Goal: Find specific page/section: Find specific page/section

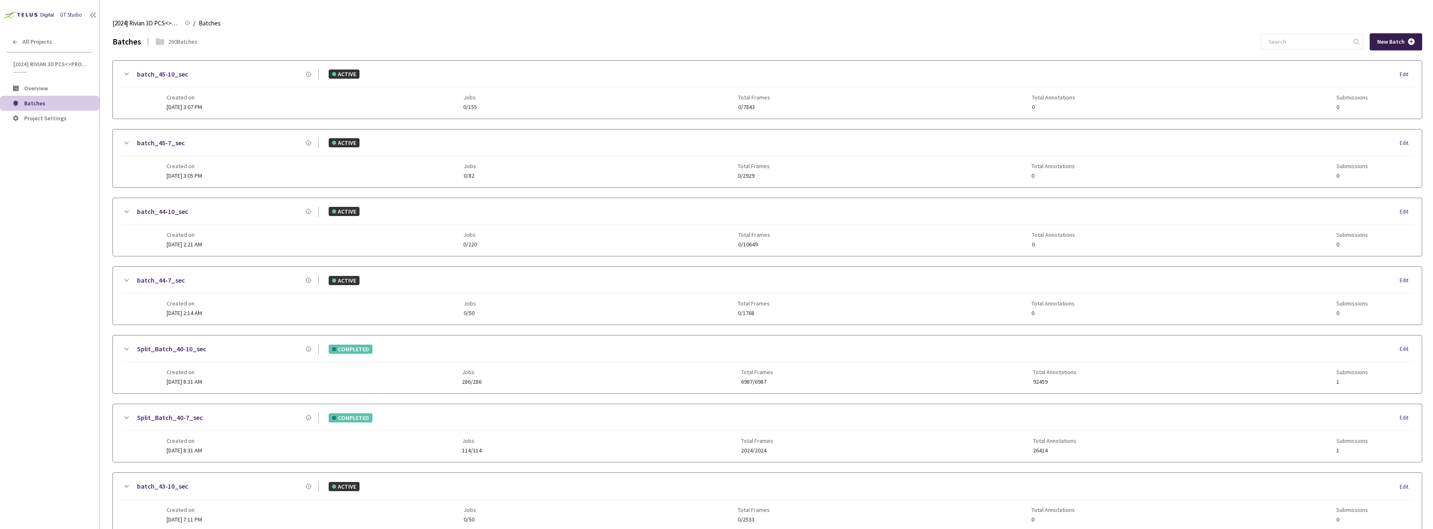
click at [1405, 37] on div "New Batch" at bounding box center [1396, 41] width 52 height 17
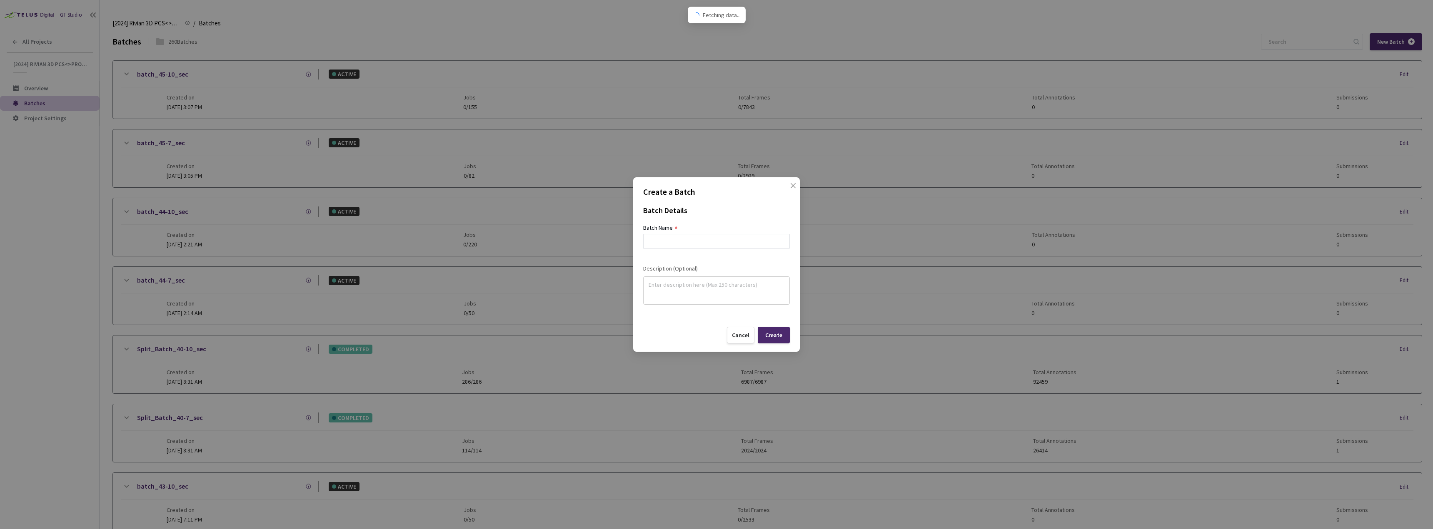
click at [1331, 43] on div "Create a Batch Batch Details Batch Name Description (Optional) Cancel Create" at bounding box center [716, 264] width 1433 height 529
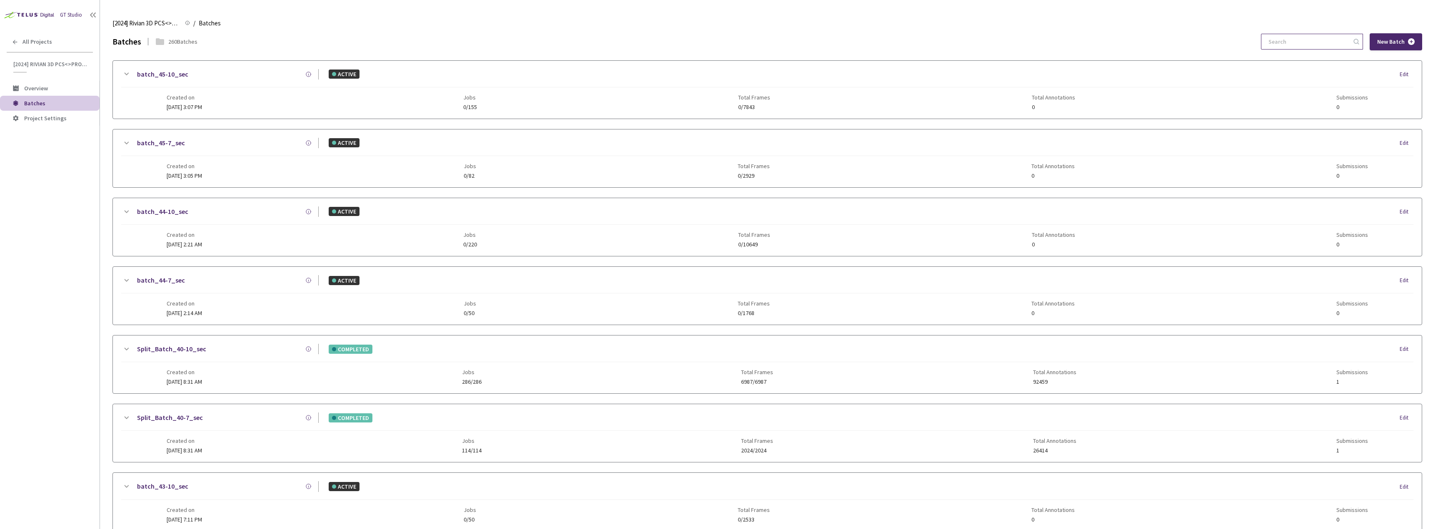
click at [1326, 47] on input at bounding box center [1308, 41] width 89 height 15
type input "5"
click at [42, 45] on span "All Projects" at bounding box center [37, 41] width 30 height 7
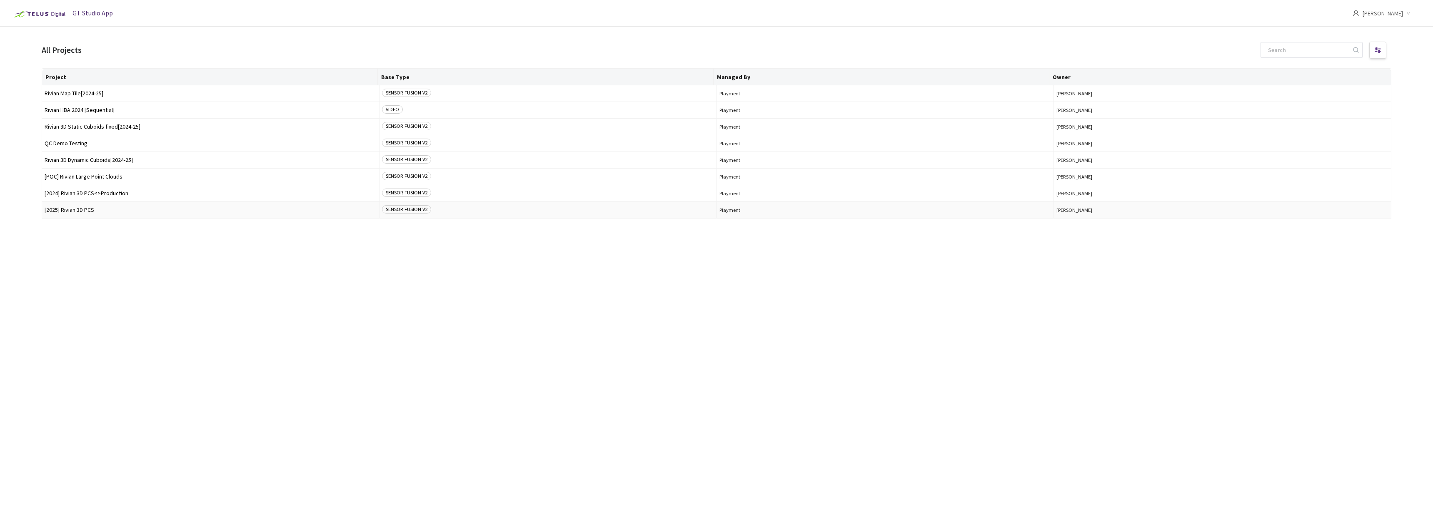
click at [115, 204] on td "[2025] Rivian 3D PCS" at bounding box center [210, 210] width 337 height 17
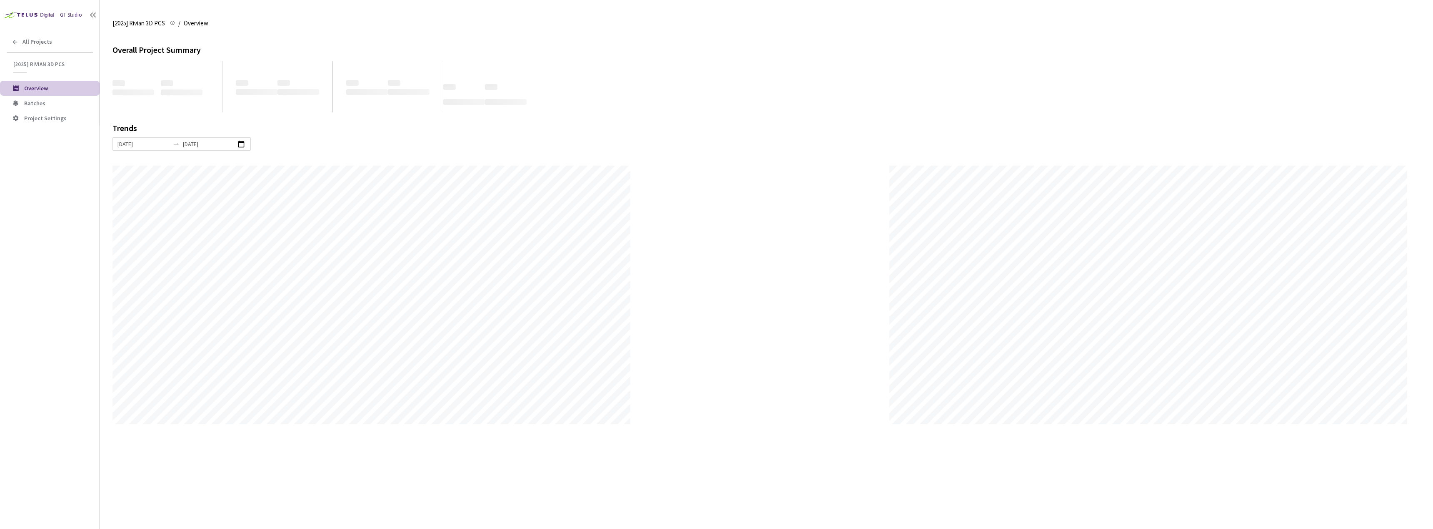
scroll to position [529, 1433]
click at [41, 107] on li "Batches" at bounding box center [50, 103] width 100 height 15
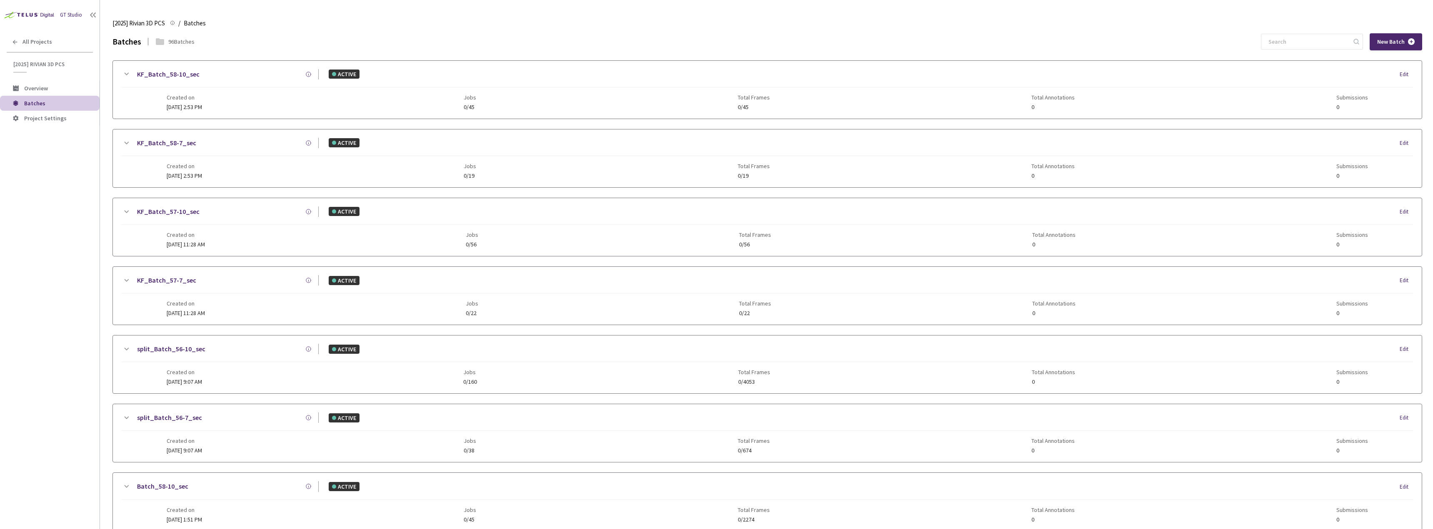
drag, startPoint x: 1292, startPoint y: 45, endPoint x: 1279, endPoint y: 40, distance: 14.0
click at [1292, 44] on input at bounding box center [1308, 41] width 89 height 15
type input "5"
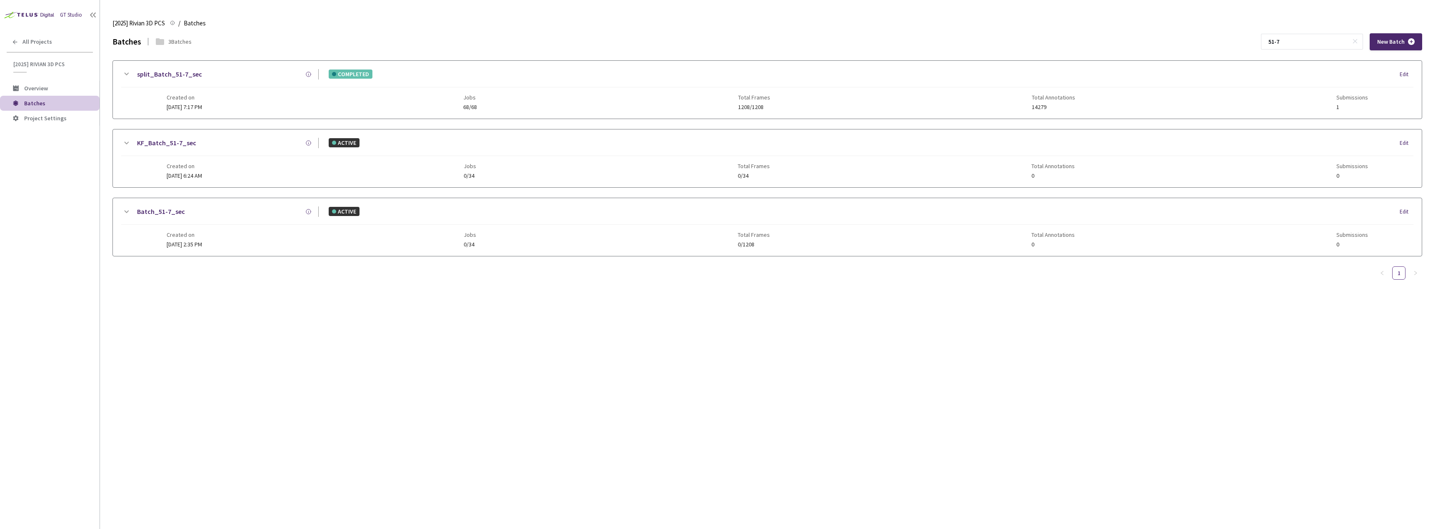
type input "51-7"
click at [215, 77] on div "split_Batch_51-7_sec" at bounding box center [224, 74] width 187 height 10
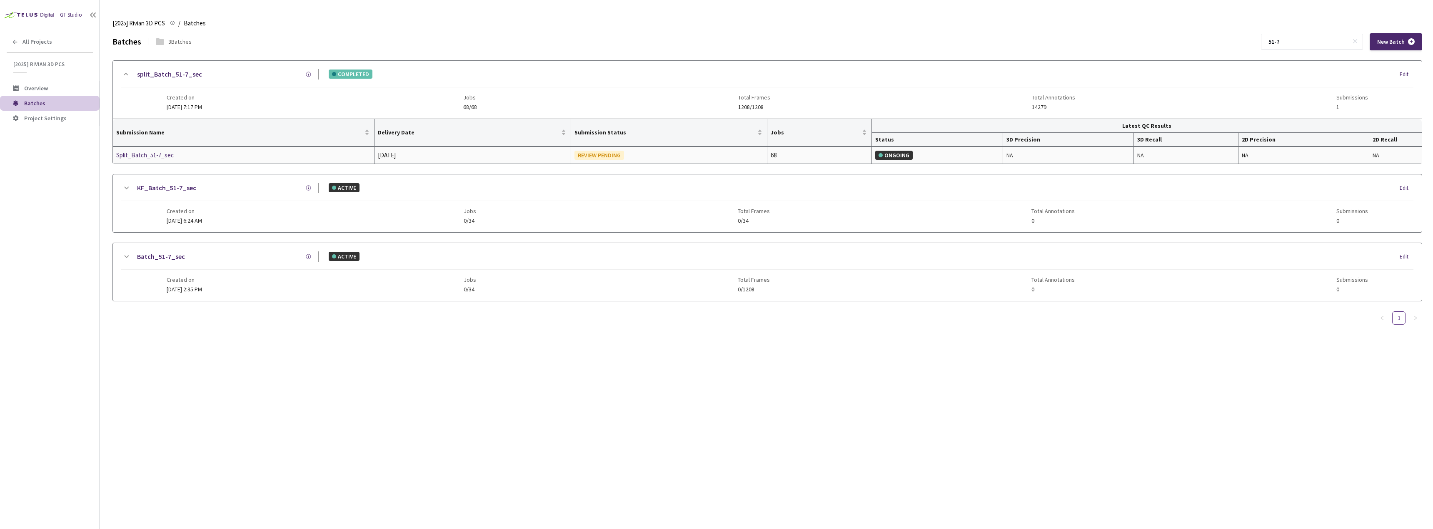
click at [139, 160] on div "Split_Batch_51-7_sec" at bounding box center [160, 155] width 88 height 10
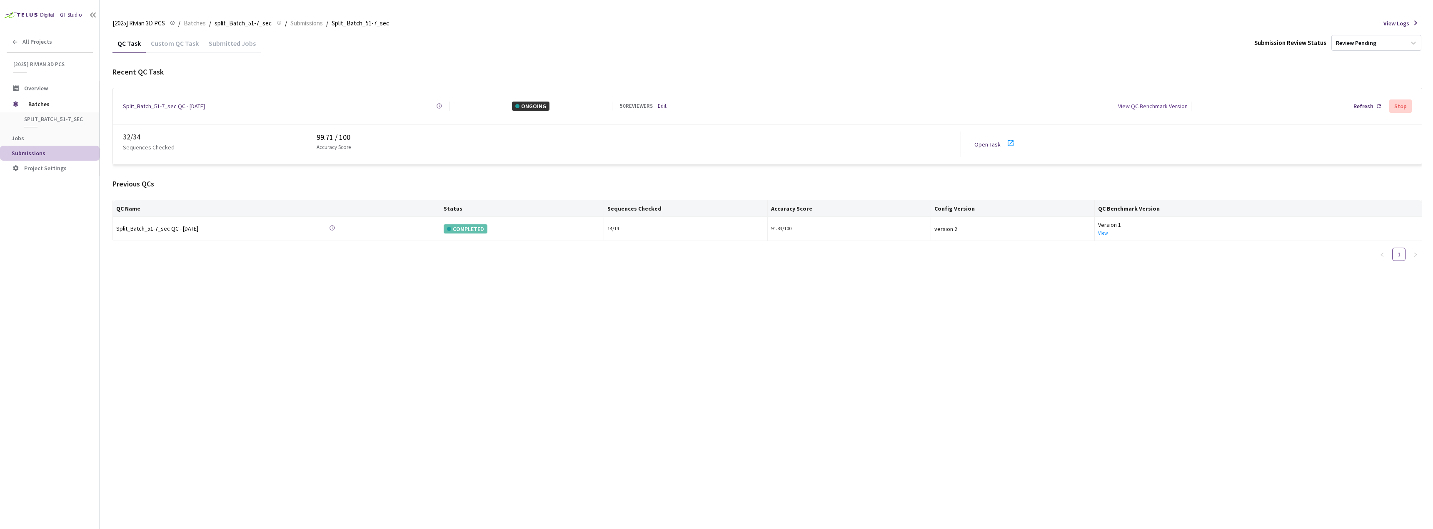
click at [183, 43] on div "Custom QC Task" at bounding box center [175, 46] width 58 height 14
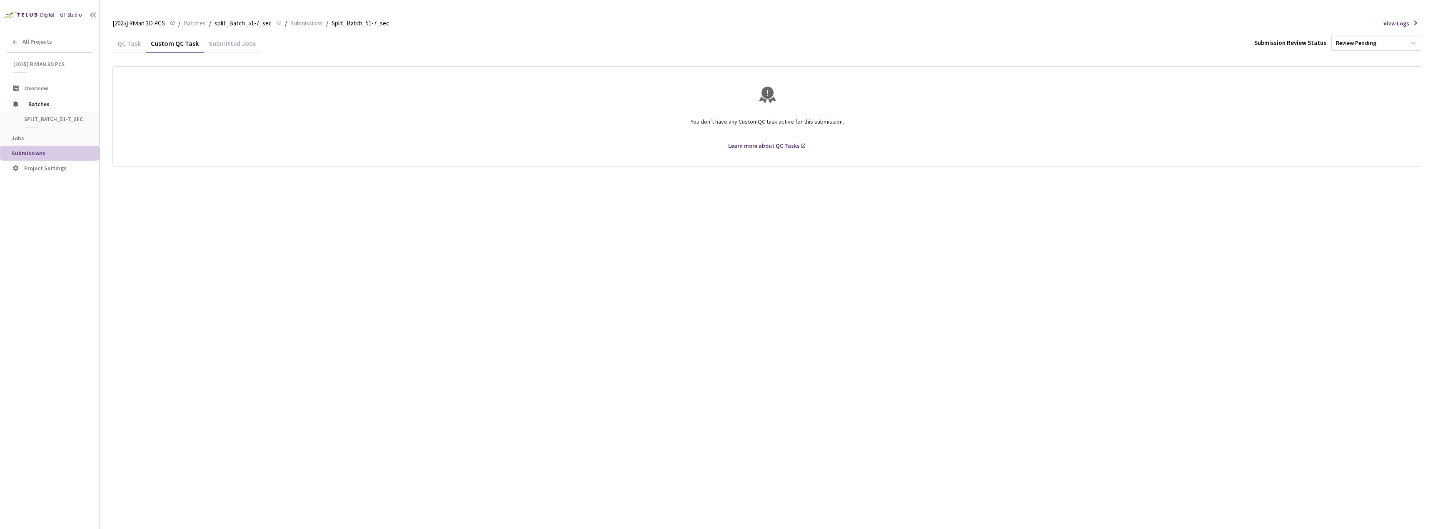
click at [125, 44] on div "QC Task" at bounding box center [128, 46] width 33 height 14
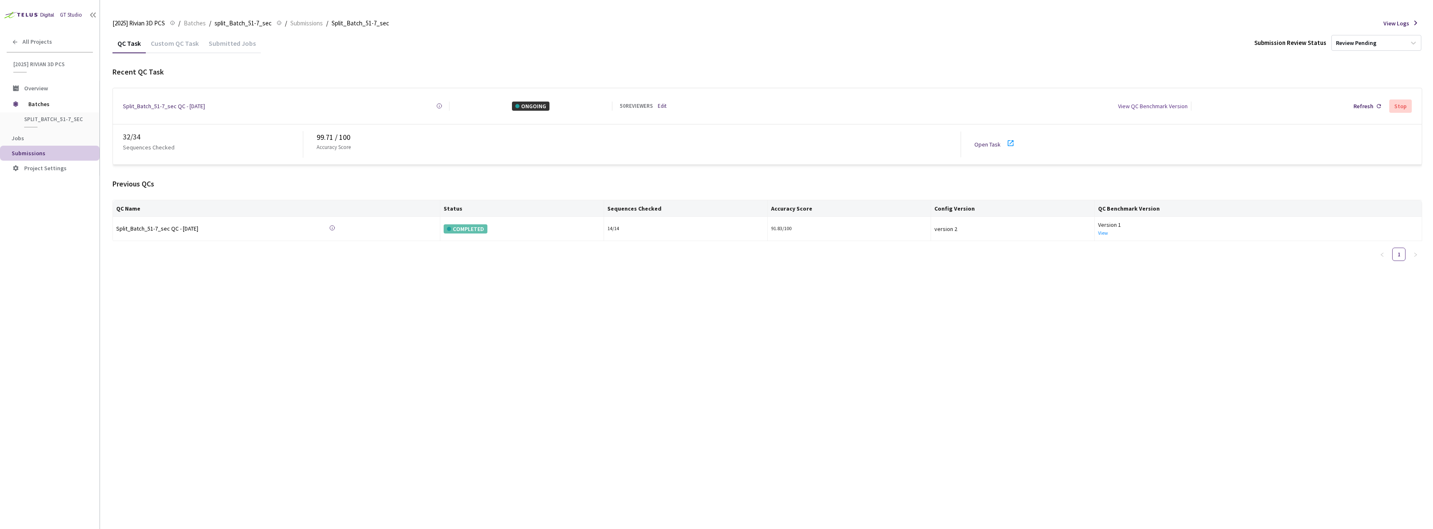
click at [1009, 138] on icon at bounding box center [1011, 143] width 10 height 10
click at [35, 102] on span "Batches" at bounding box center [56, 104] width 57 height 17
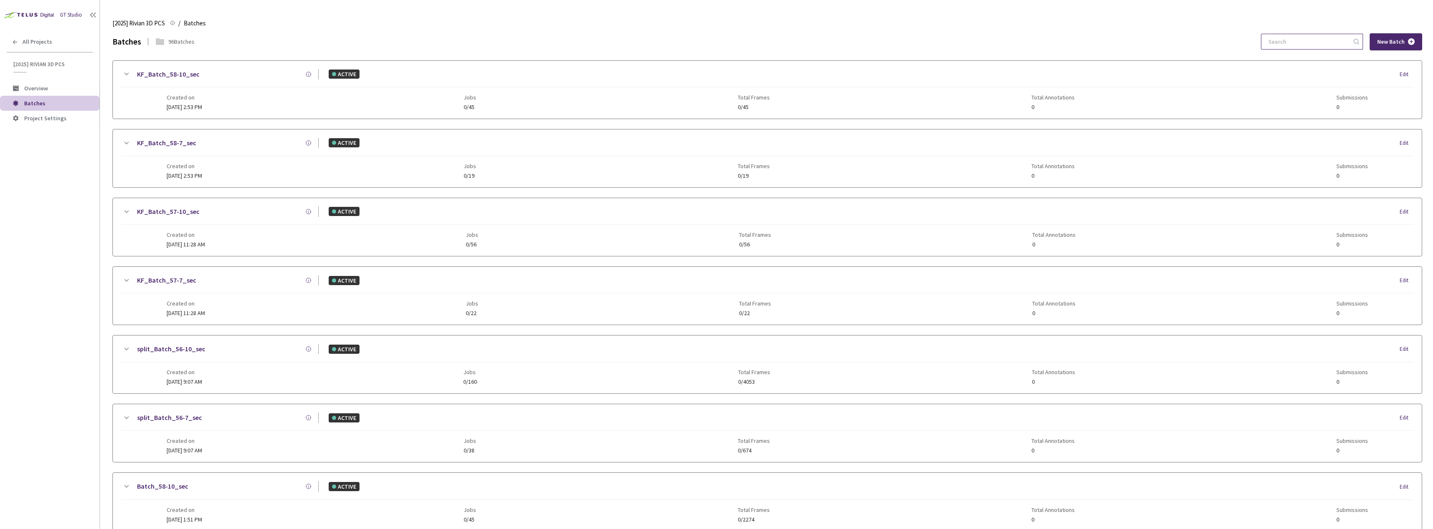
click at [1290, 42] on input at bounding box center [1308, 41] width 89 height 15
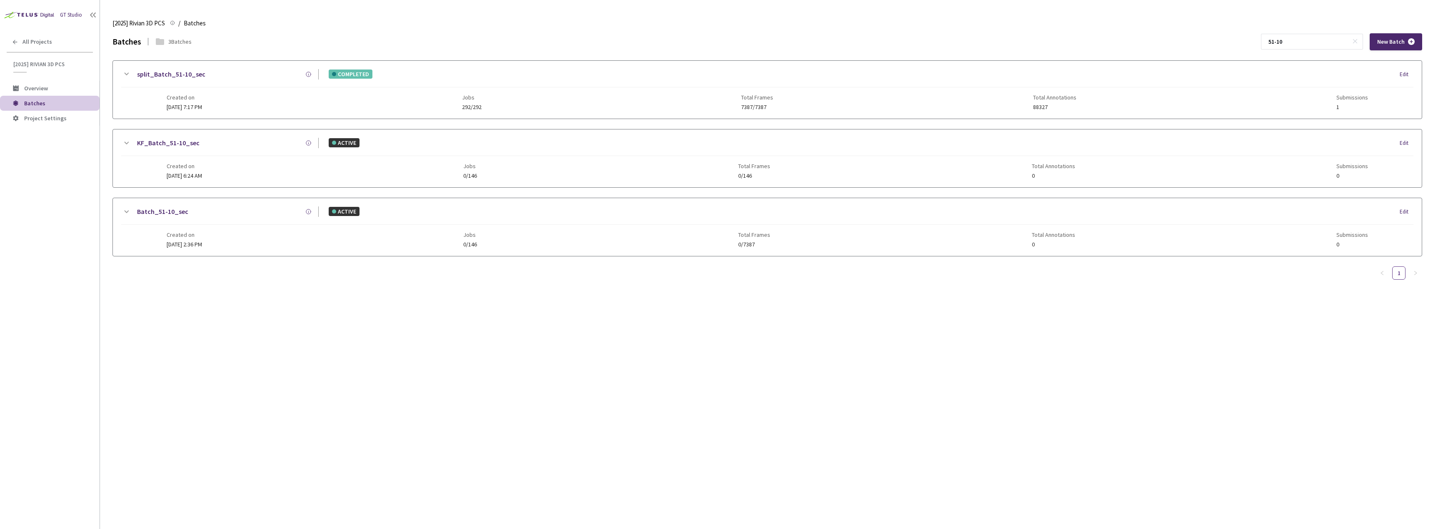
type input "51-10"
click at [228, 52] on div "Batches 3 Batches 51-10 New Batch split_Batch_51-10_sec COMPLETED Edit Created …" at bounding box center [767, 156] width 1310 height 247
click at [232, 85] on div "split_Batch_51-10_sec COMPLETED Edit" at bounding box center [767, 78] width 1292 height 18
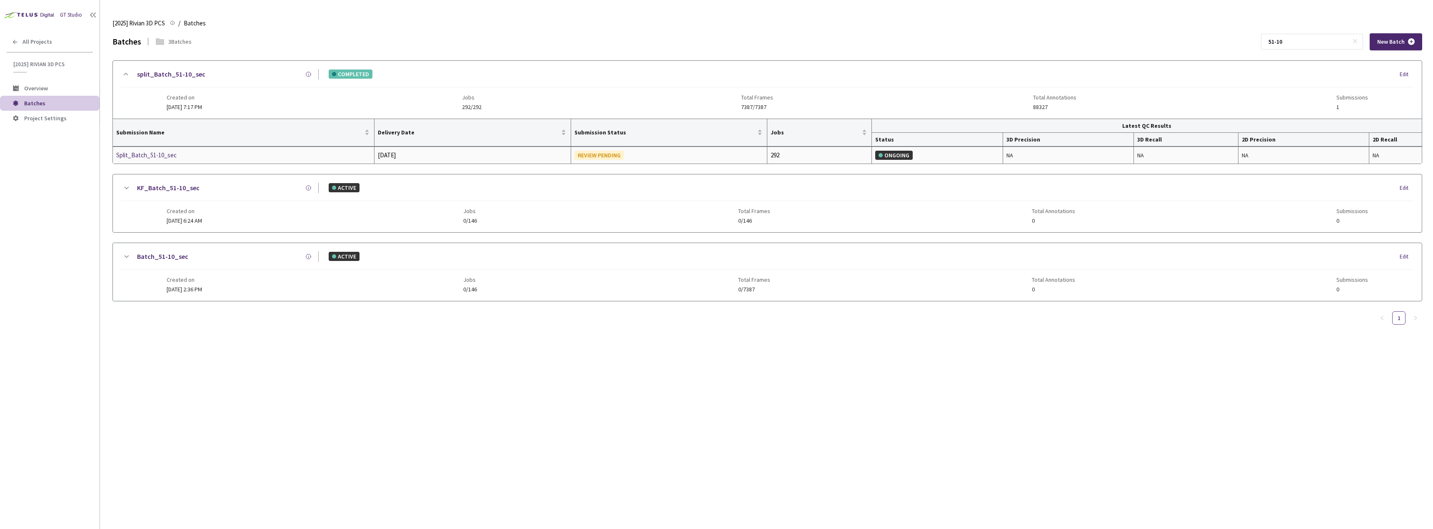
click at [146, 152] on div "Split_Batch_51-10_sec" at bounding box center [160, 155] width 88 height 10
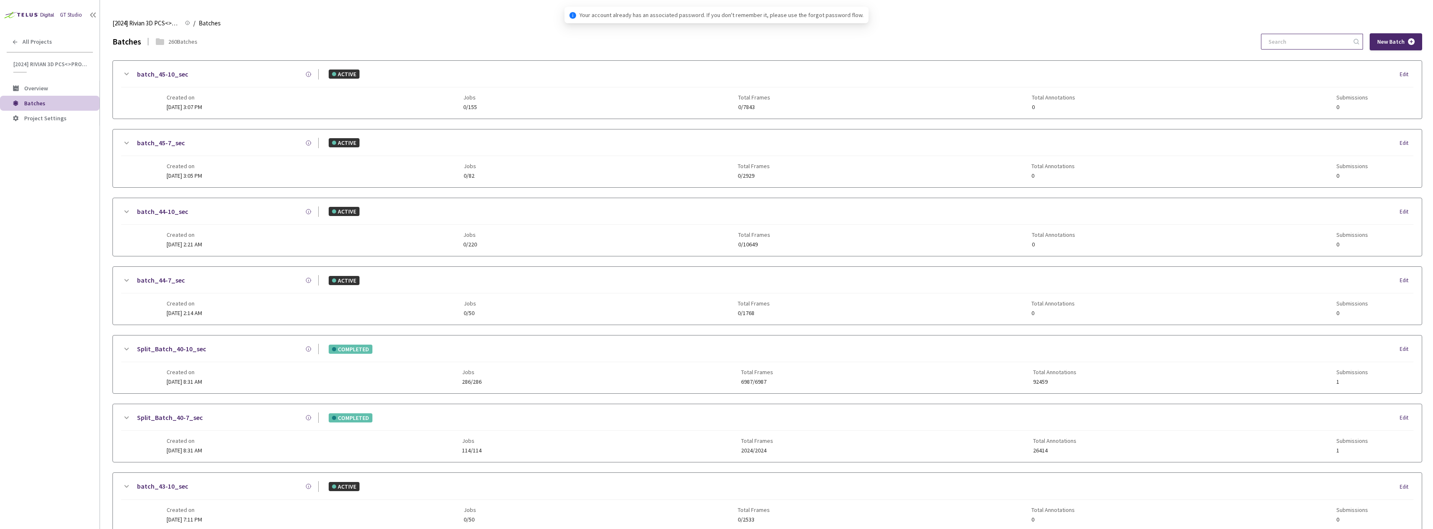
click at [1286, 46] on input at bounding box center [1308, 41] width 89 height 15
type input "5"
click at [42, 43] on span "All Projects" at bounding box center [37, 41] width 30 height 7
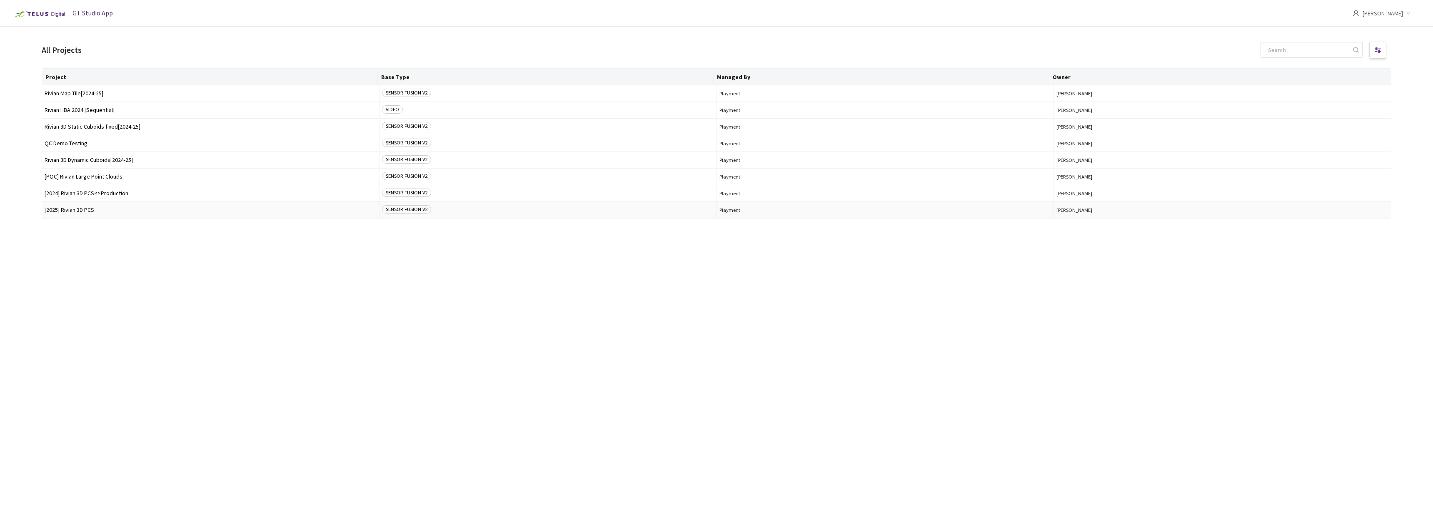
click at [85, 205] on td "[2025] Rivian 3D PCS" at bounding box center [210, 210] width 337 height 17
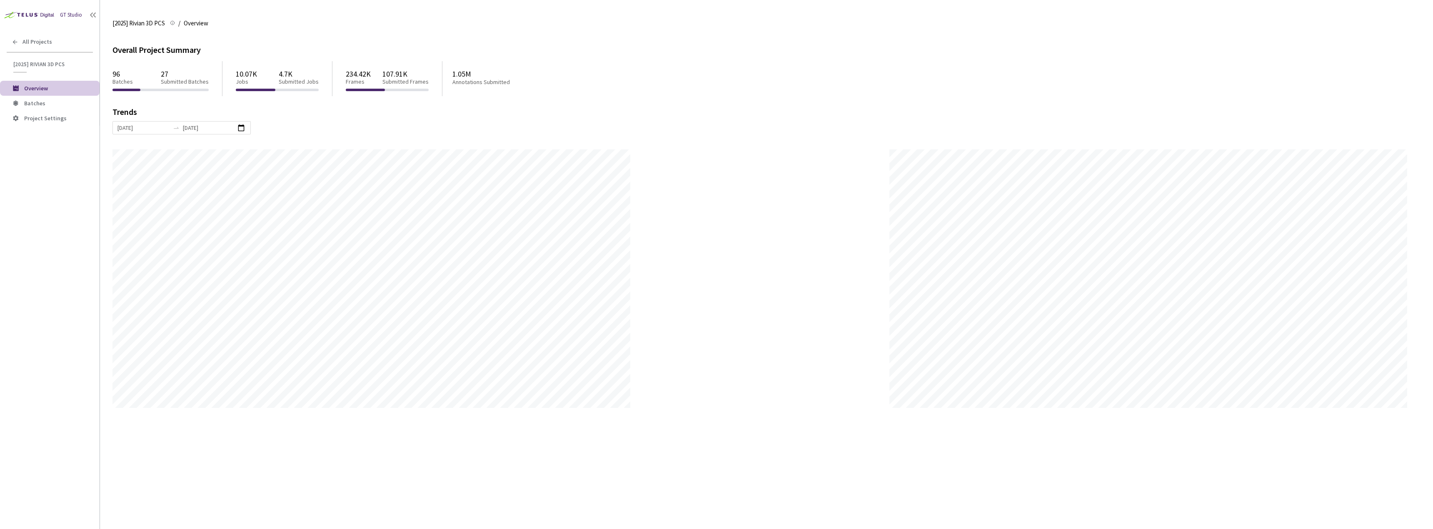
scroll to position [529, 1433]
click at [51, 63] on span "[2025] Rivian 3D PCS" at bounding box center [50, 64] width 75 height 7
click at [48, 104] on span "Batches" at bounding box center [58, 103] width 69 height 7
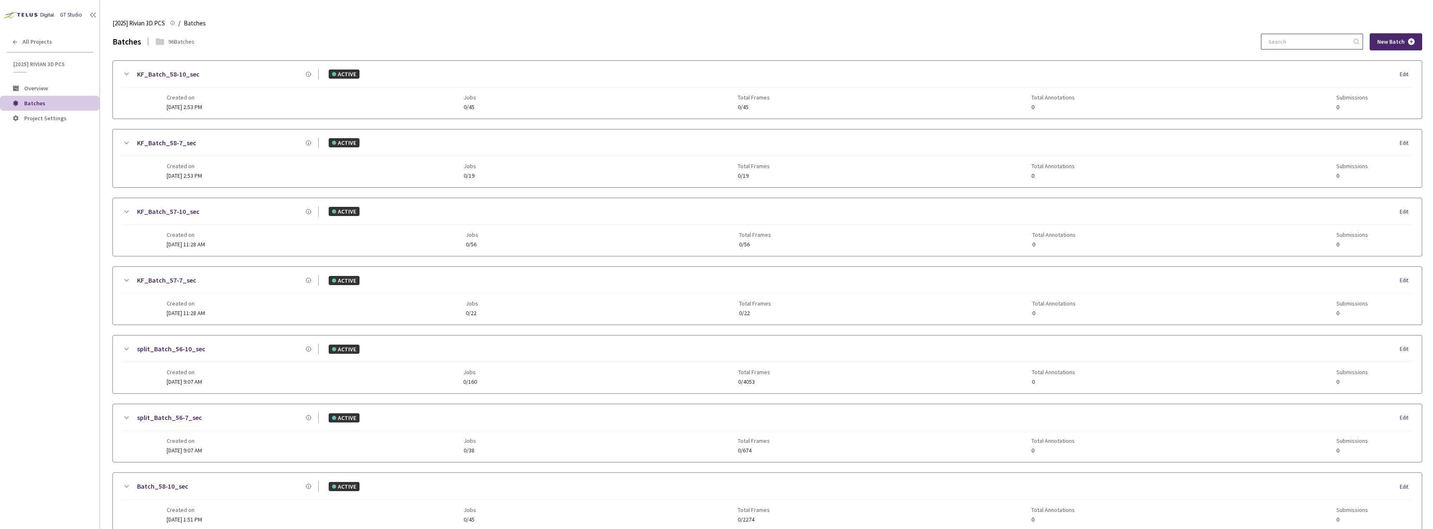
click at [1309, 40] on input at bounding box center [1308, 41] width 89 height 15
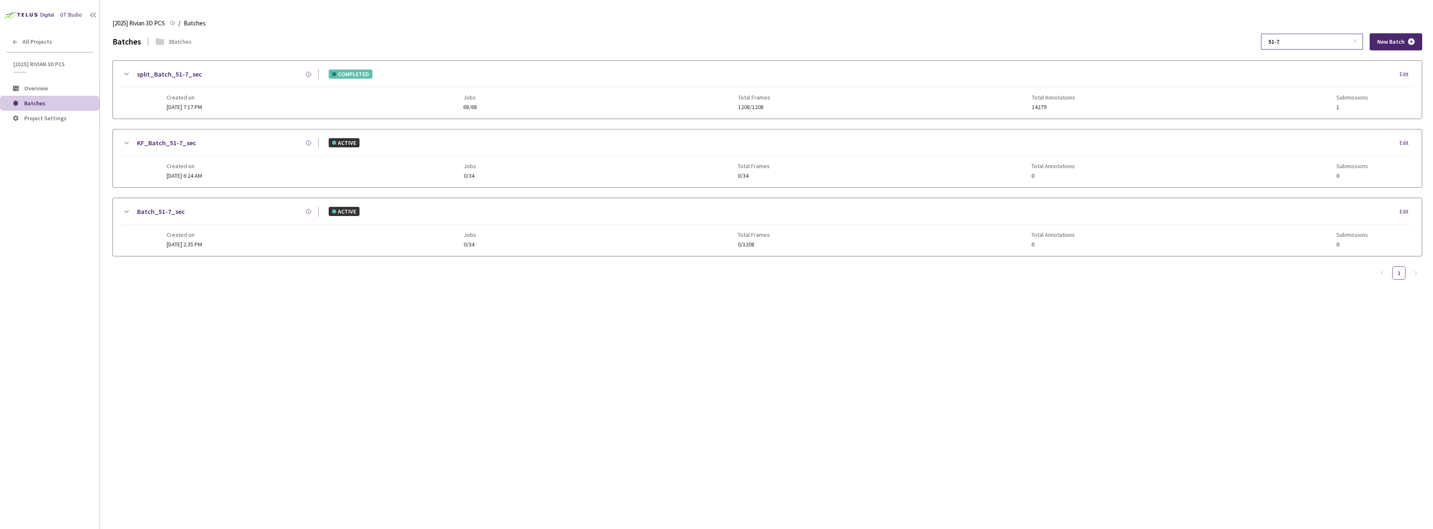
type input "51-7"
drag, startPoint x: 1306, startPoint y: 42, endPoint x: 334, endPoint y: 106, distance: 974.5
click at [334, 106] on div "Created on 29 Jun, 2025 at 7:17 PM Jobs 68/68 Total Frames 1208/1208 Total Anno…" at bounding box center [768, 98] width 1202 height 23
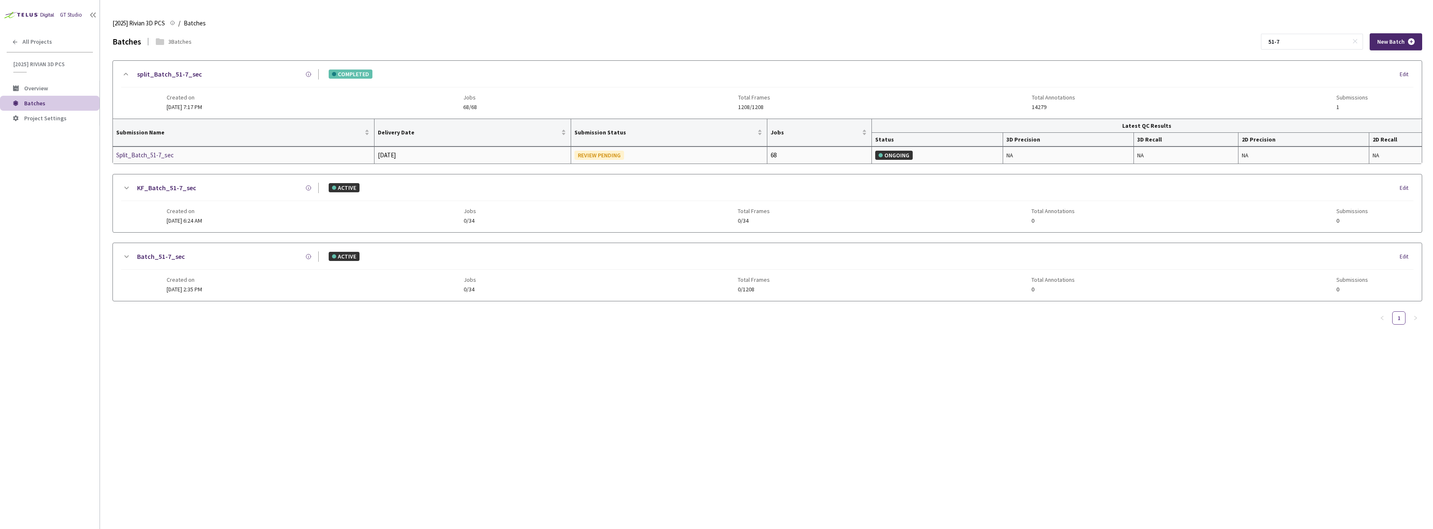
click at [157, 148] on td "Split_Batch_51-7_sec" at bounding box center [244, 155] width 262 height 17
click at [156, 151] on div "Split_Batch_51-7_sec" at bounding box center [160, 155] width 88 height 10
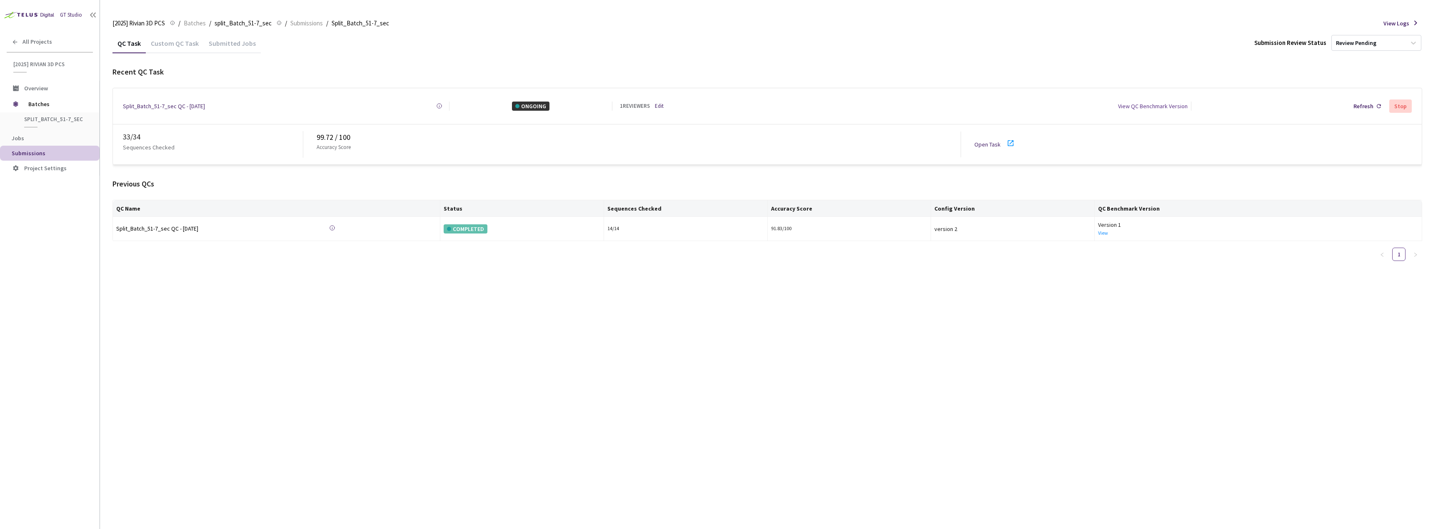
click at [1001, 140] on div "Open Task" at bounding box center [989, 144] width 31 height 9
